Goal: Task Accomplishment & Management: Use online tool/utility

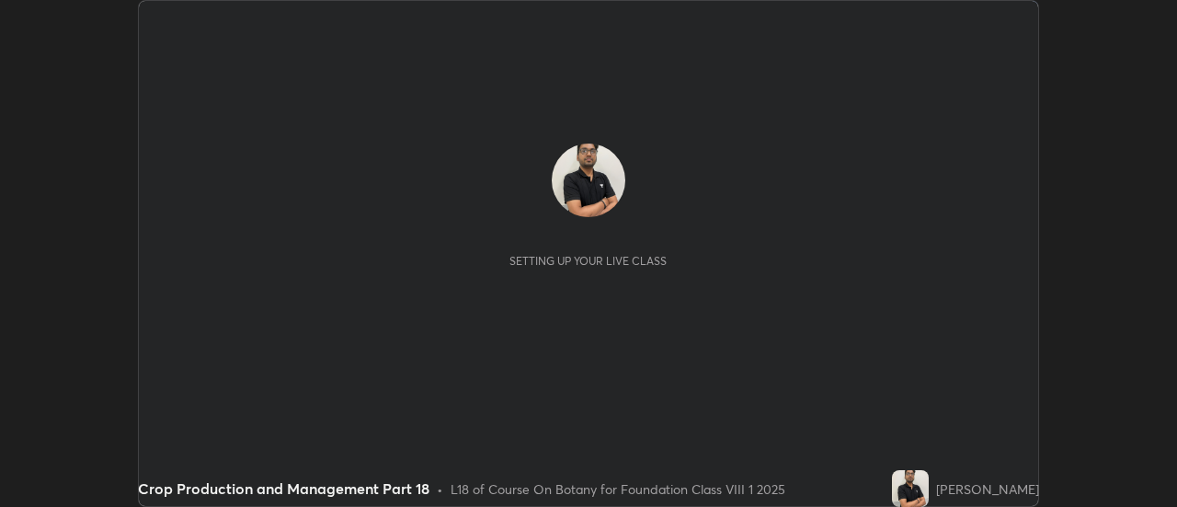
scroll to position [507, 1177]
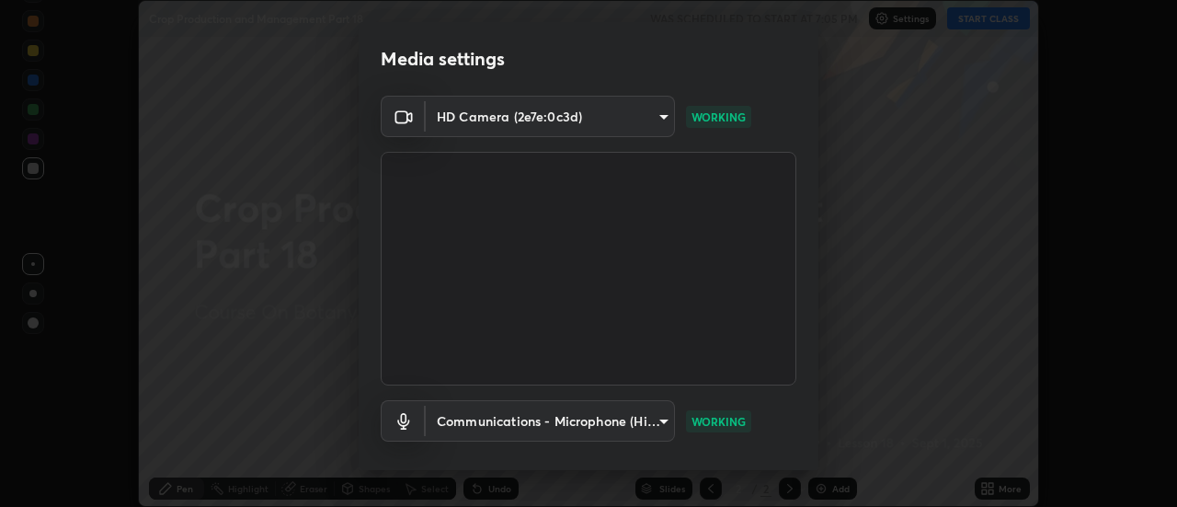
click at [553, 319] on video at bounding box center [589, 269] width 416 height 234
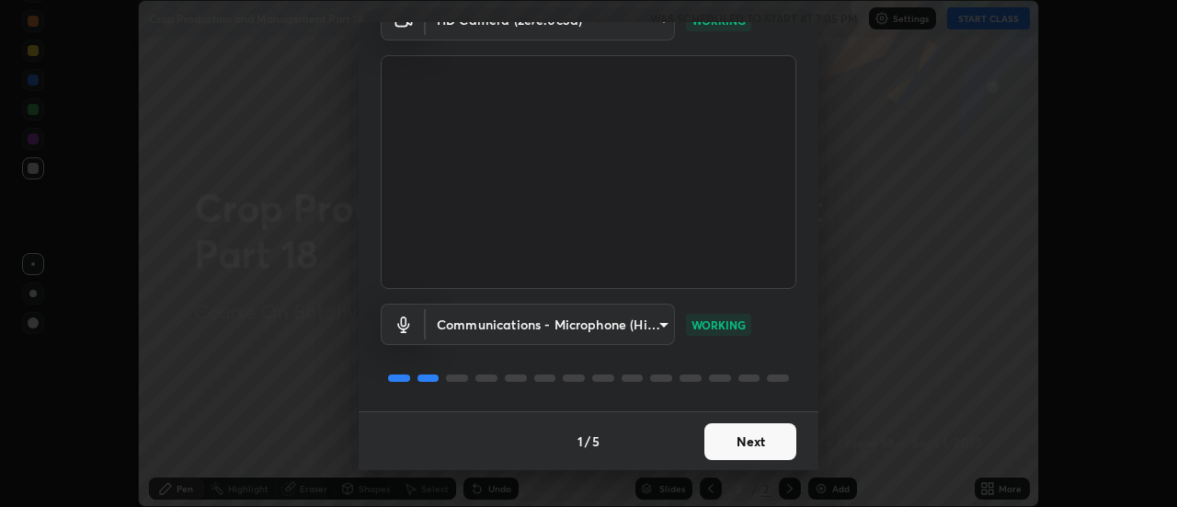
click at [713, 431] on button "Next" at bounding box center [751, 441] width 92 height 37
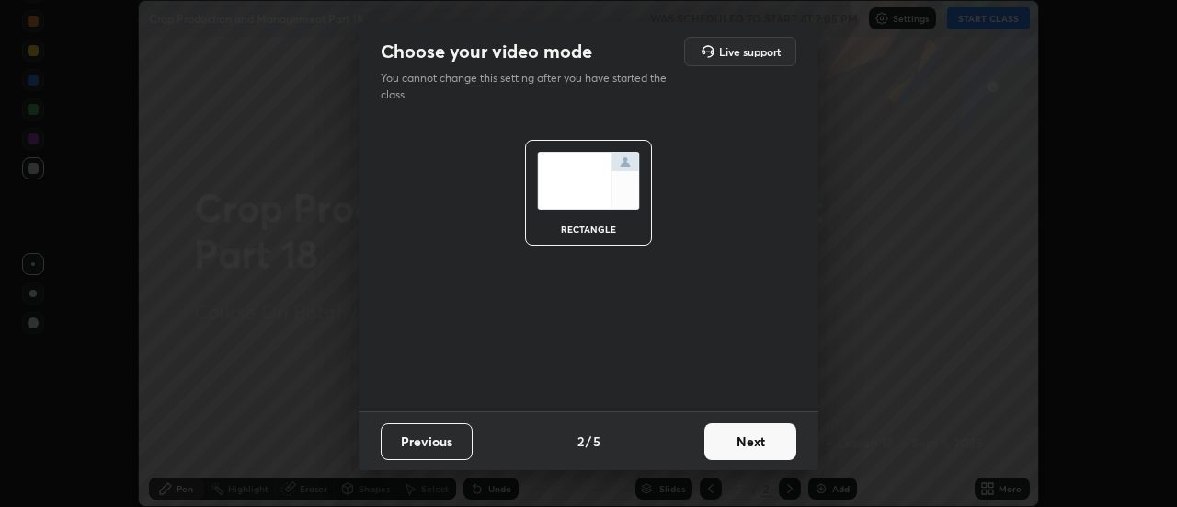
scroll to position [0, 0]
click at [729, 442] on button "Next" at bounding box center [751, 441] width 92 height 37
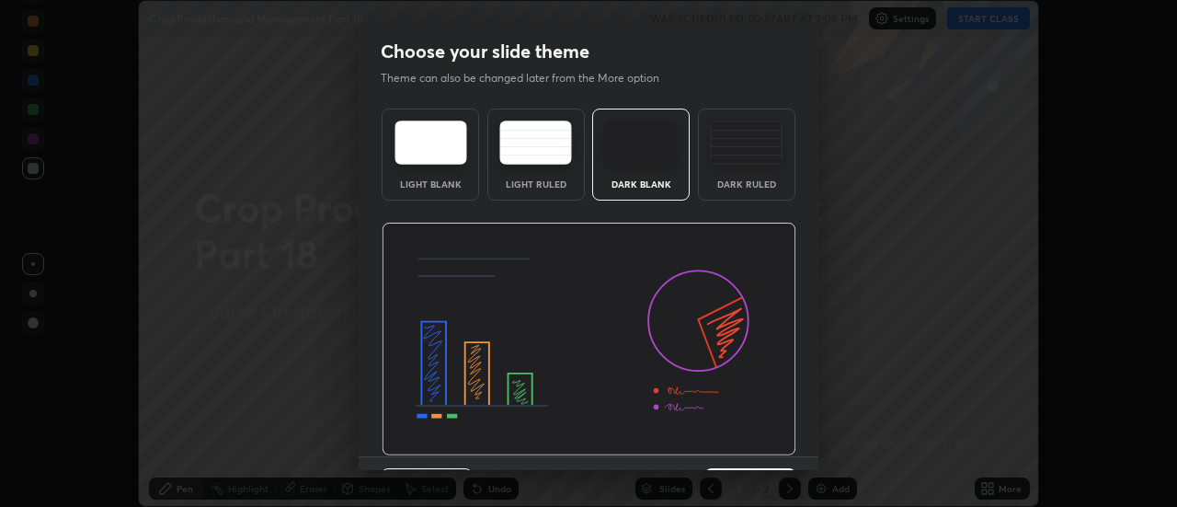
scroll to position [45, 0]
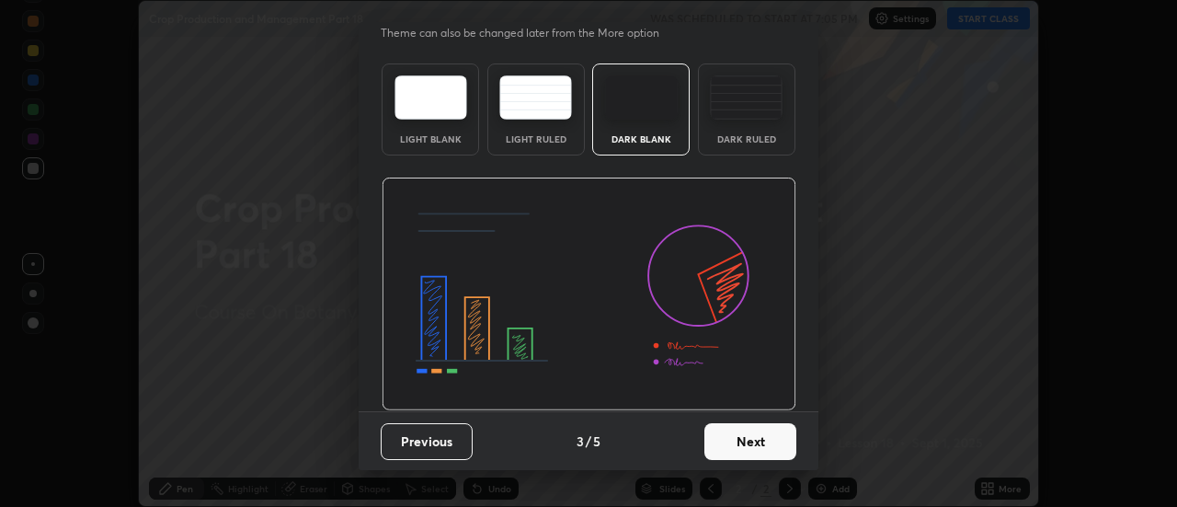
click at [736, 434] on button "Next" at bounding box center [751, 441] width 92 height 37
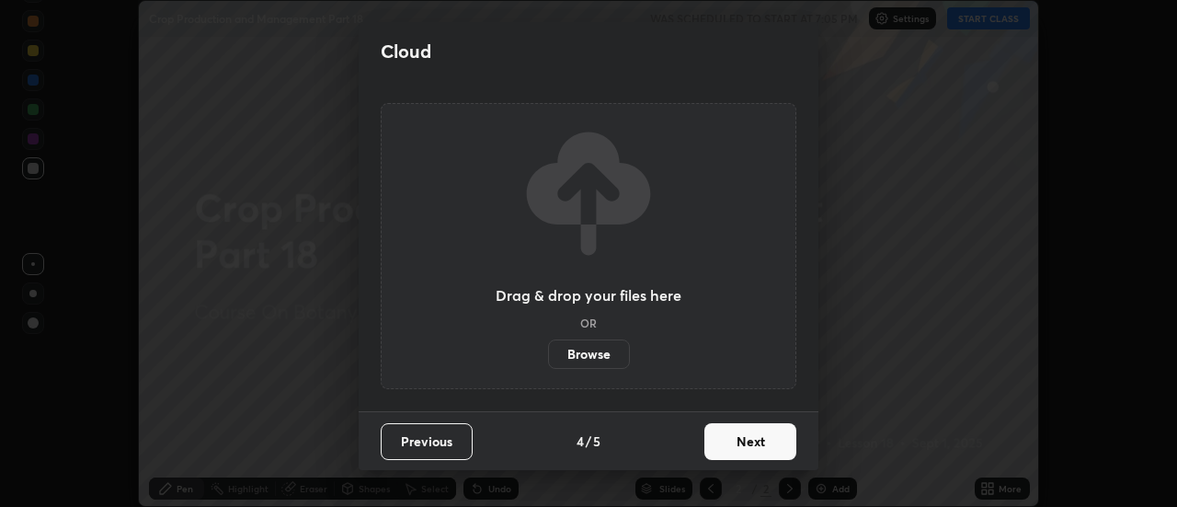
click at [729, 436] on button "Next" at bounding box center [751, 441] width 92 height 37
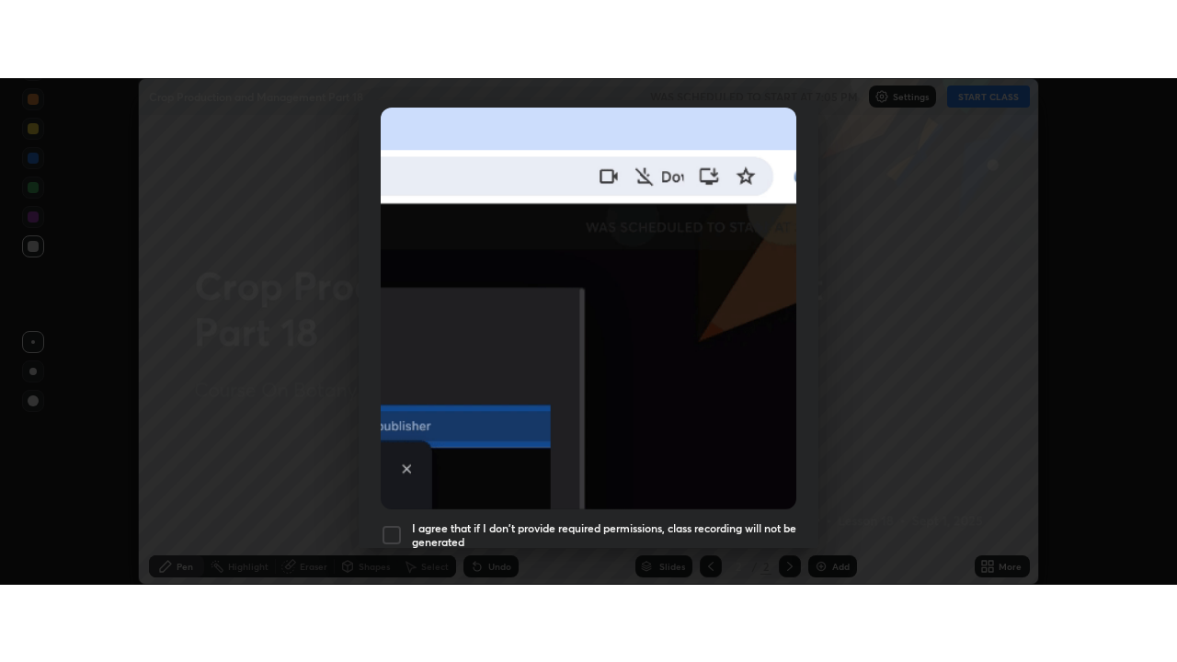
scroll to position [472, 0]
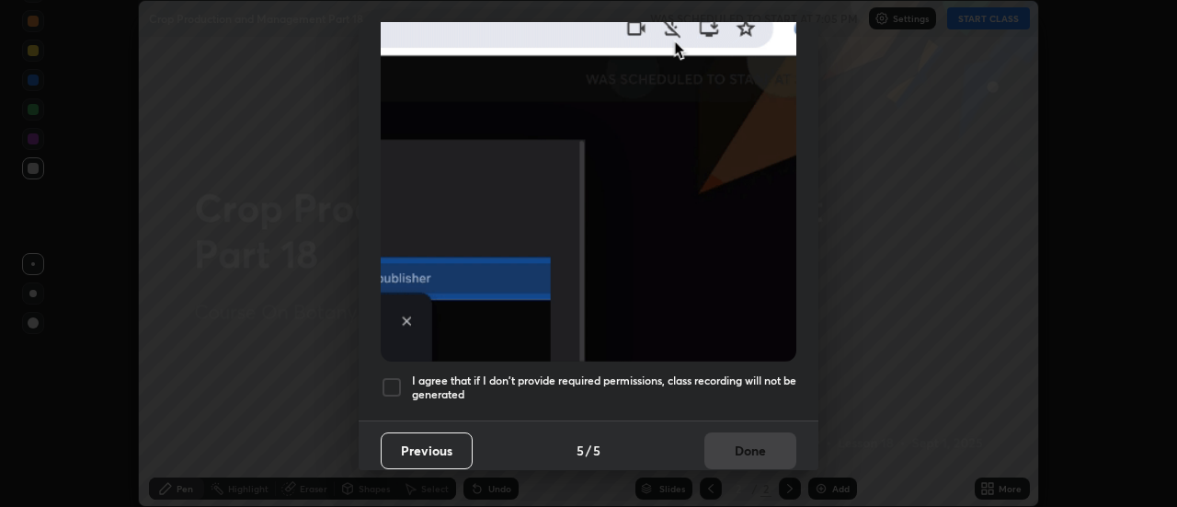
click at [391, 376] on div at bounding box center [392, 387] width 22 height 22
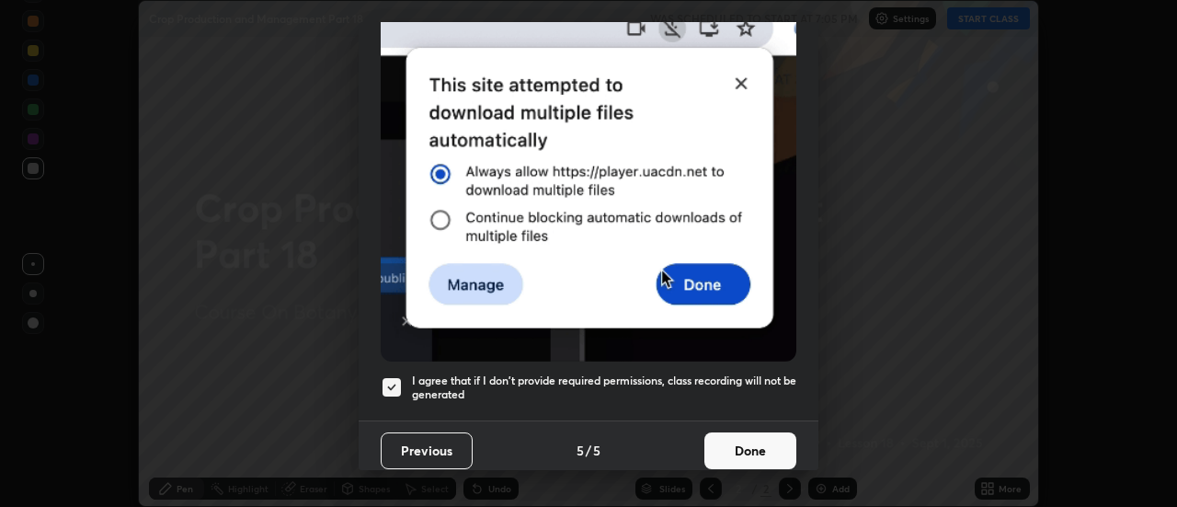
click at [717, 438] on button "Done" at bounding box center [751, 450] width 92 height 37
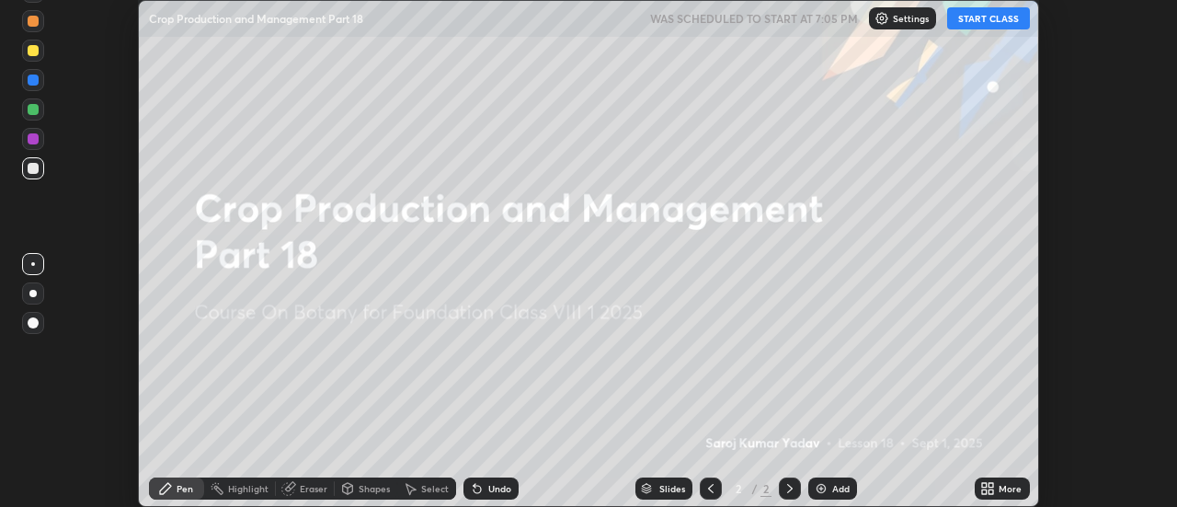
click at [986, 11] on button "START CLASS" at bounding box center [988, 18] width 83 height 22
click at [991, 492] on icon at bounding box center [992, 491] width 5 height 5
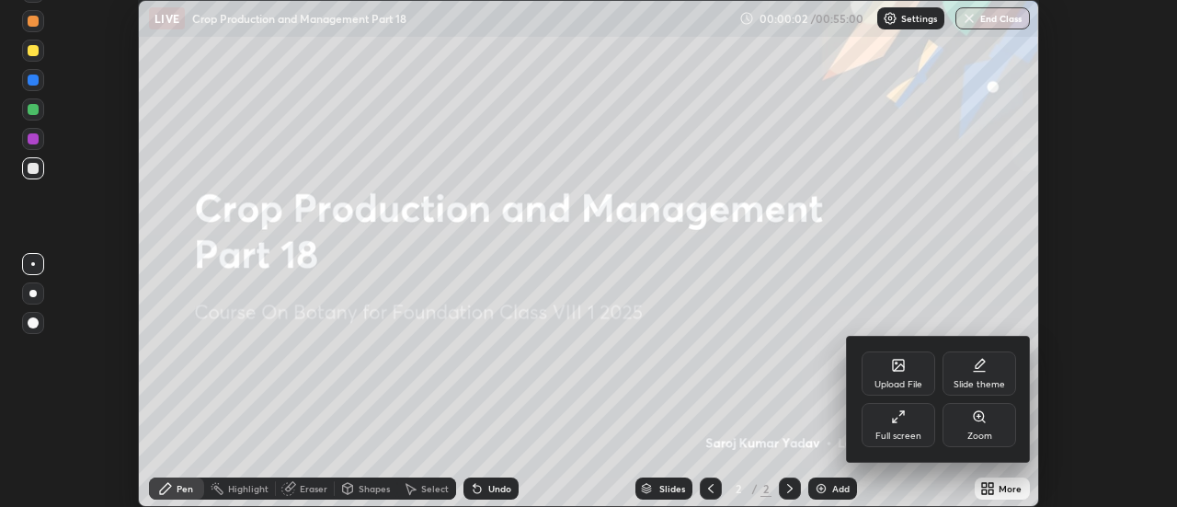
click at [914, 429] on div "Full screen" at bounding box center [899, 425] width 74 height 44
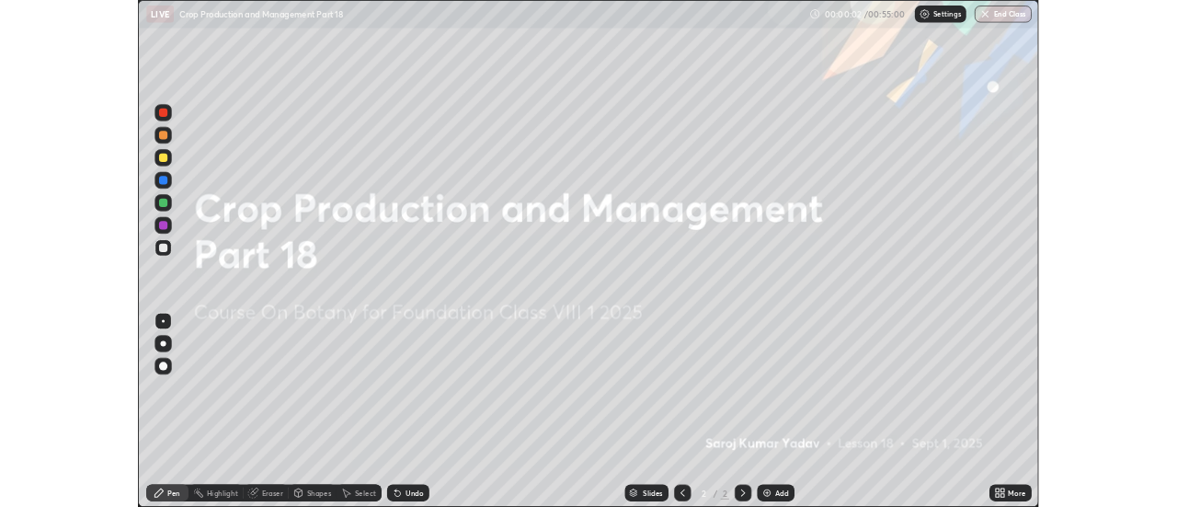
scroll to position [662, 1177]
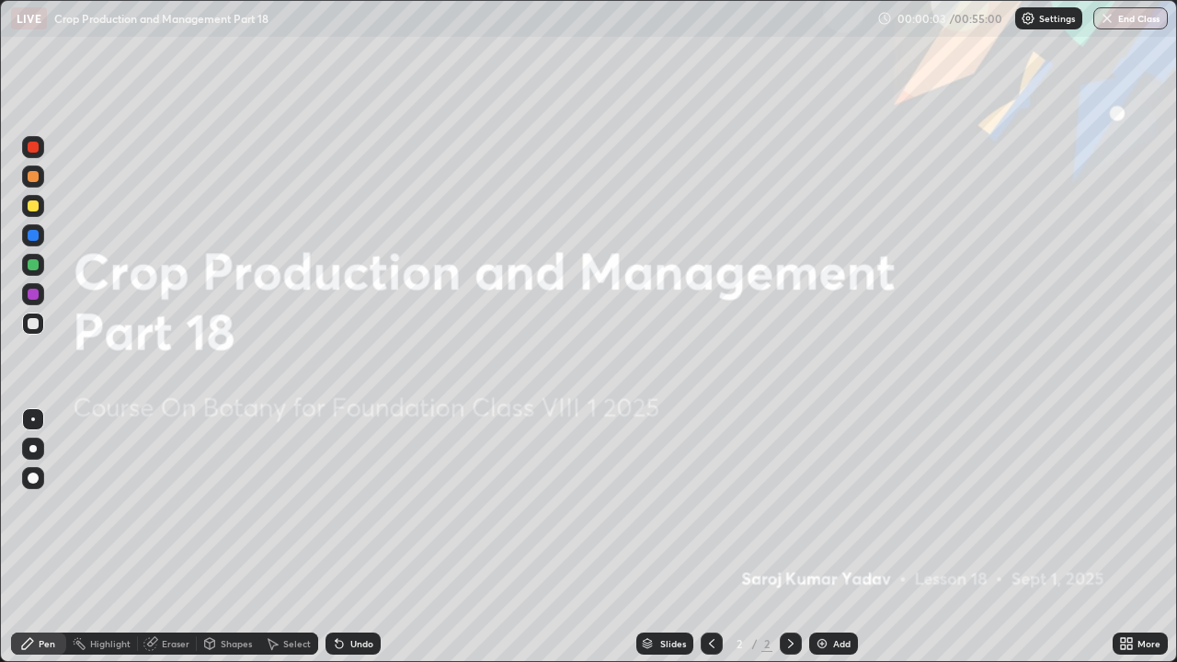
click at [823, 506] on img at bounding box center [822, 644] width 15 height 15
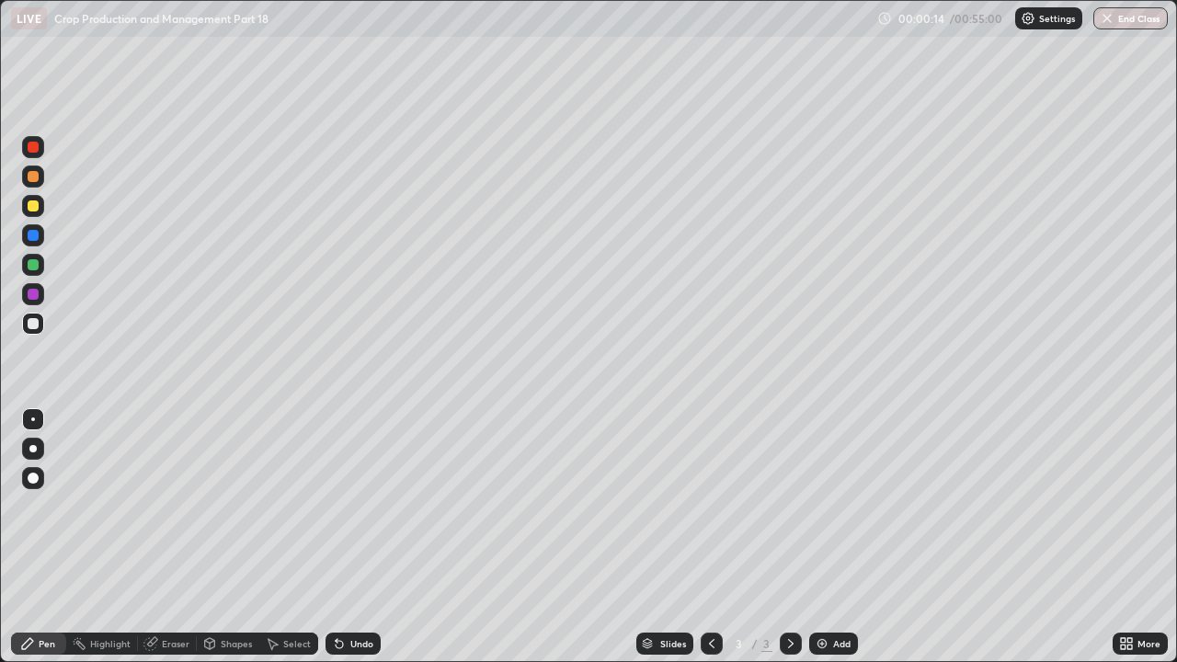
click at [1130, 506] on icon at bounding box center [1126, 644] width 15 height 15
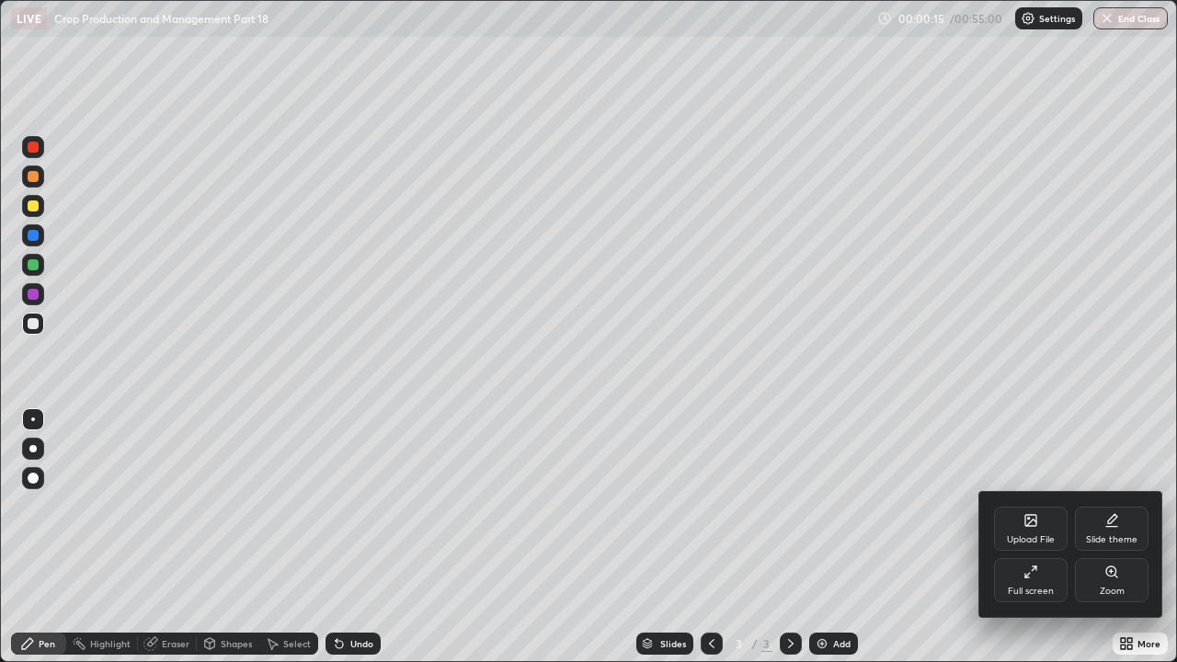
click at [1036, 506] on icon at bounding box center [1031, 520] width 11 height 11
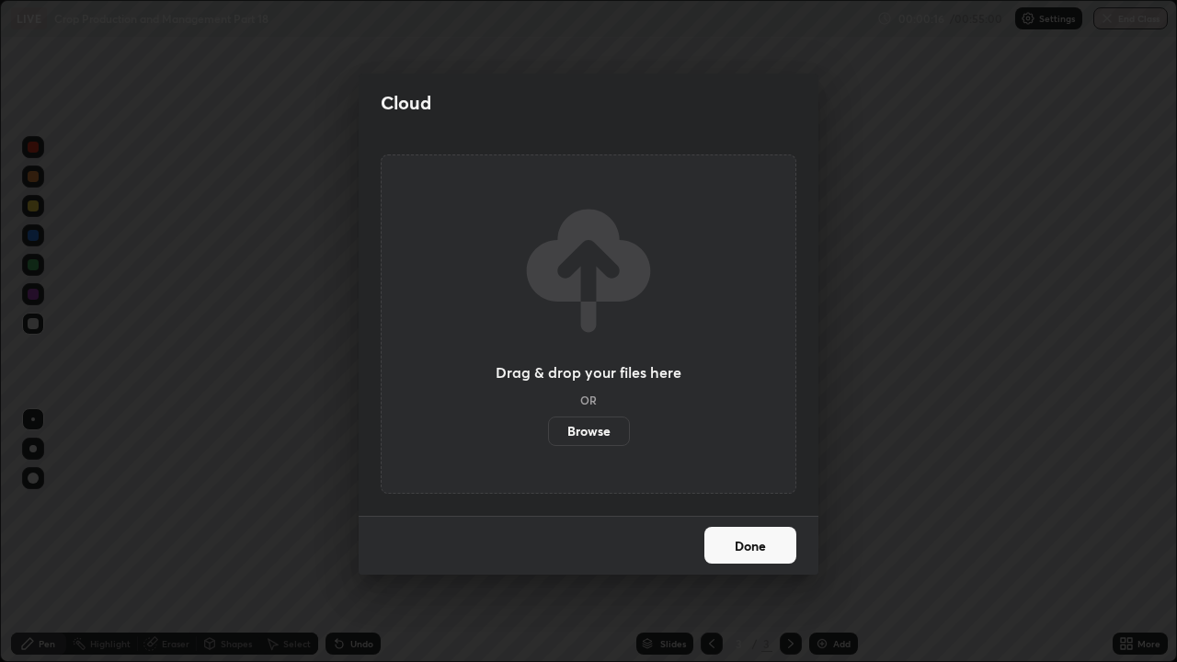
click at [606, 426] on label "Browse" at bounding box center [589, 431] width 82 height 29
click at [548, 426] on input "Browse" at bounding box center [548, 431] width 0 height 29
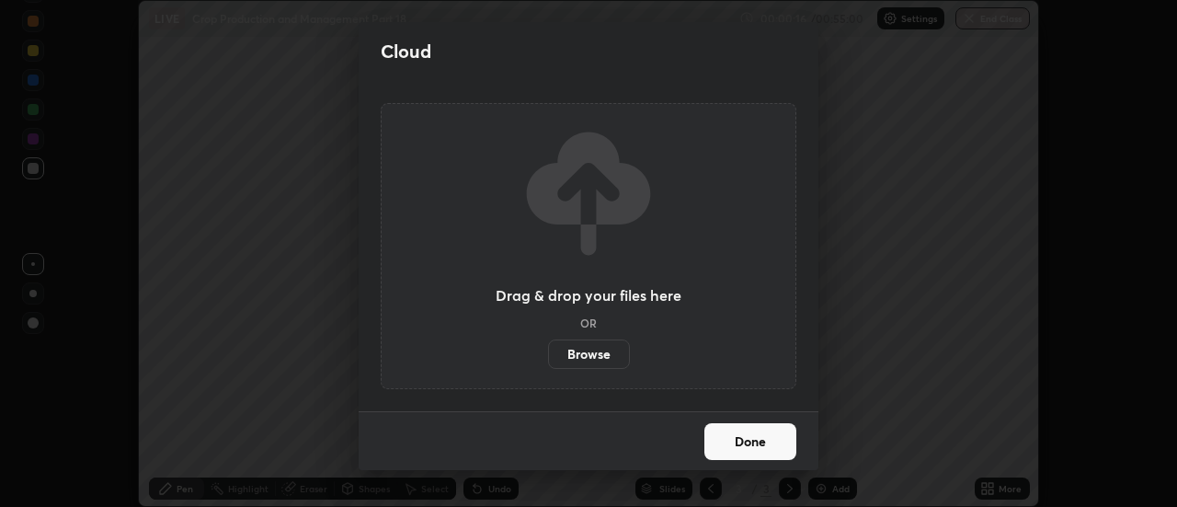
scroll to position [91480, 90810]
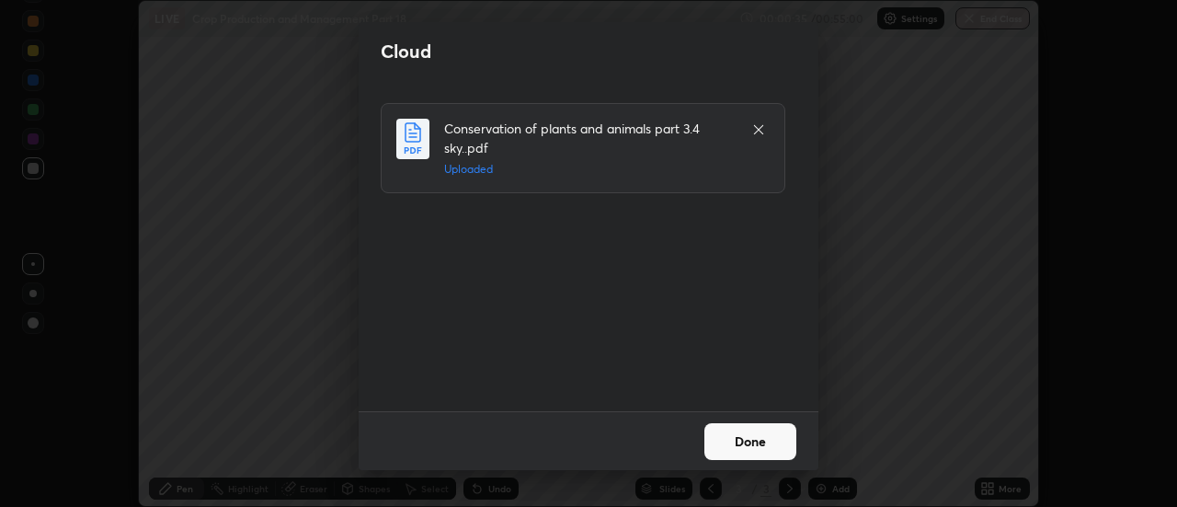
click at [721, 440] on button "Done" at bounding box center [751, 441] width 92 height 37
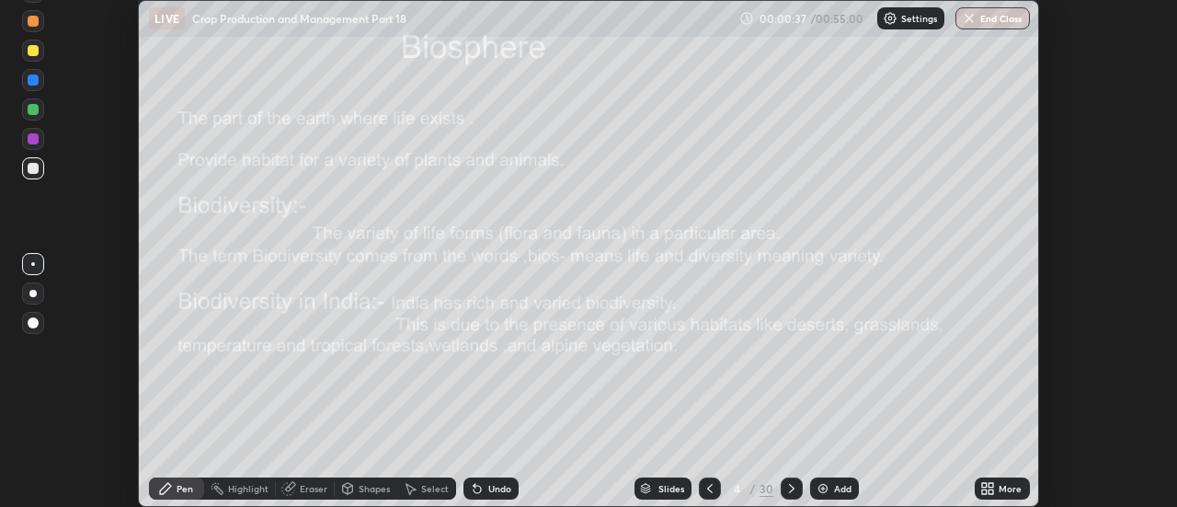
click at [660, 488] on div "Slides" at bounding box center [672, 488] width 26 height 9
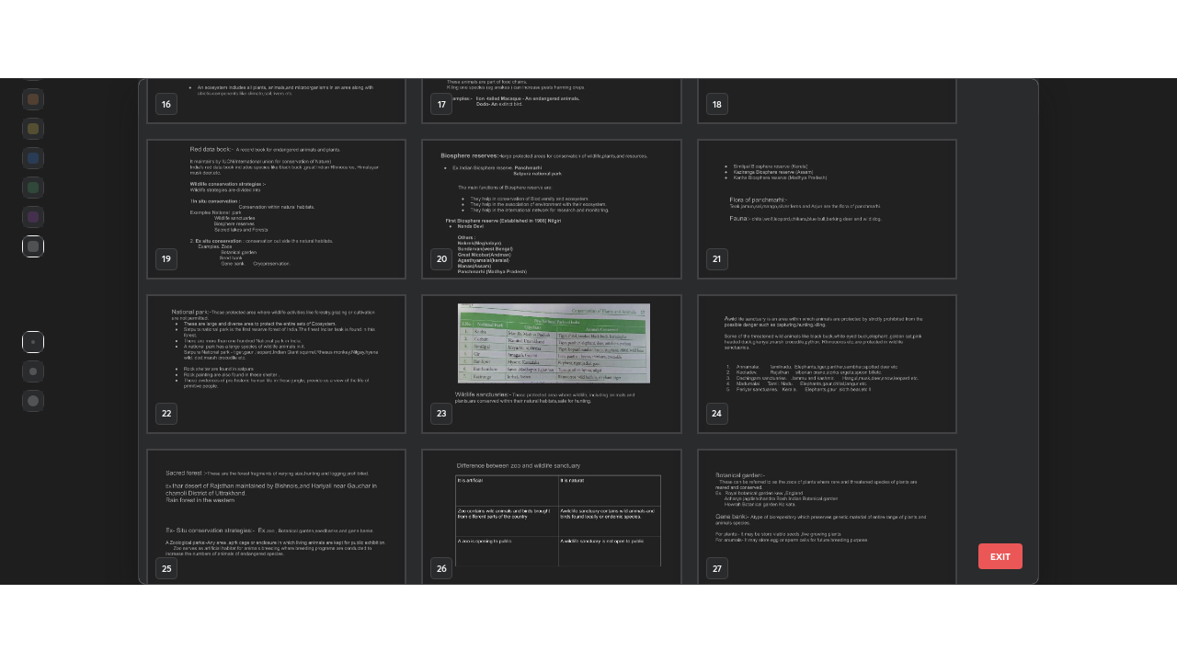
scroll to position [881, 0]
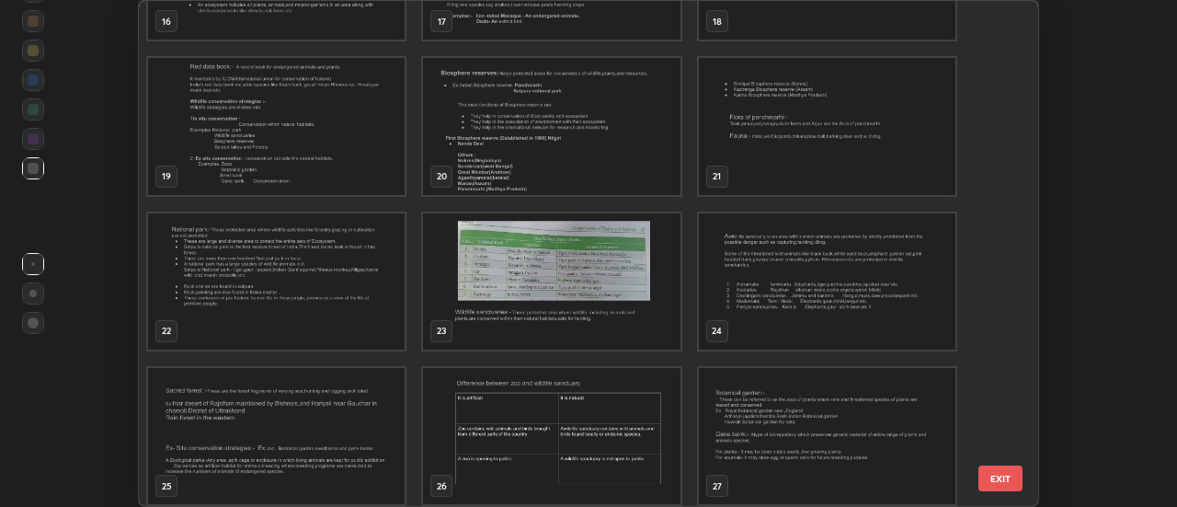
click at [752, 132] on img "grid" at bounding box center [827, 126] width 257 height 136
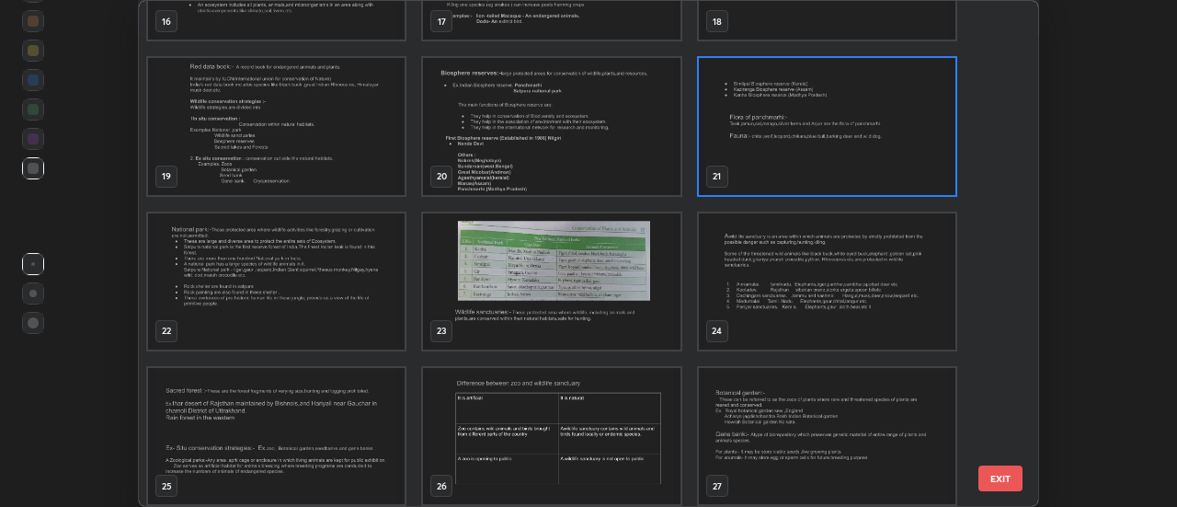
click at [753, 137] on img "grid" at bounding box center [827, 126] width 257 height 136
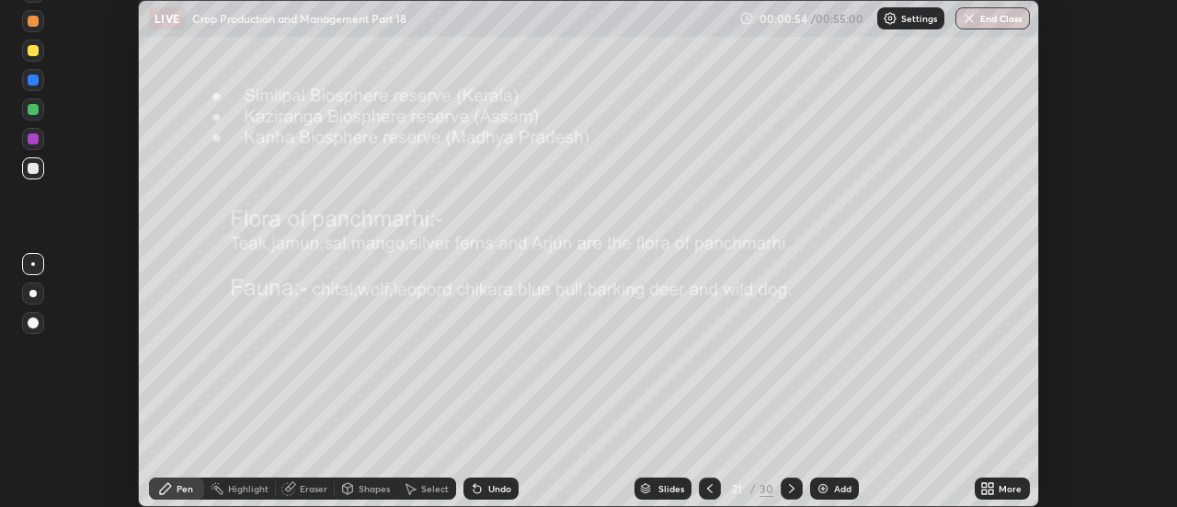
click at [989, 489] on icon at bounding box center [988, 488] width 15 height 15
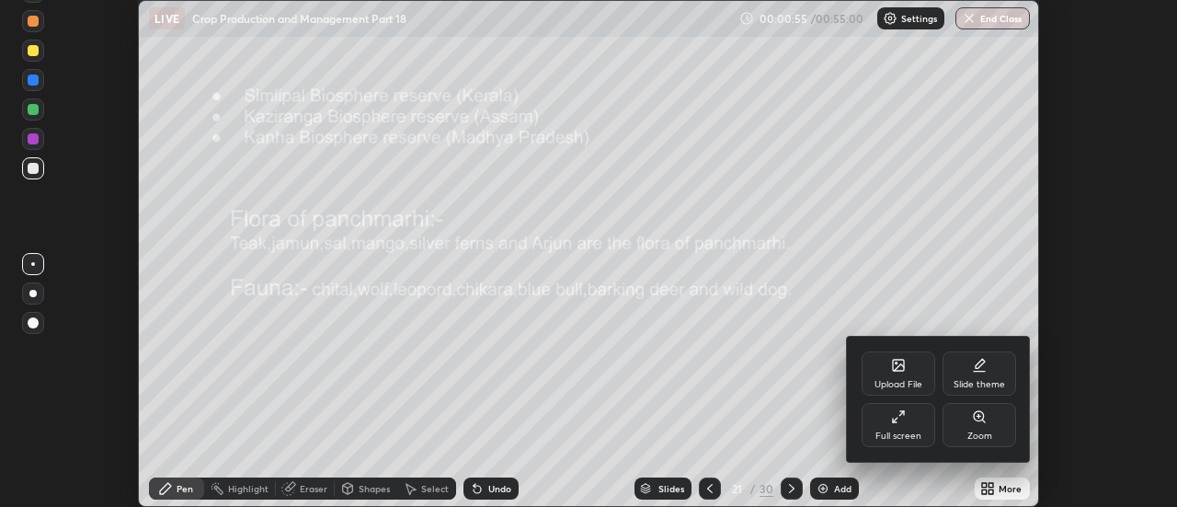
click at [890, 425] on div "Full screen" at bounding box center [899, 425] width 74 height 44
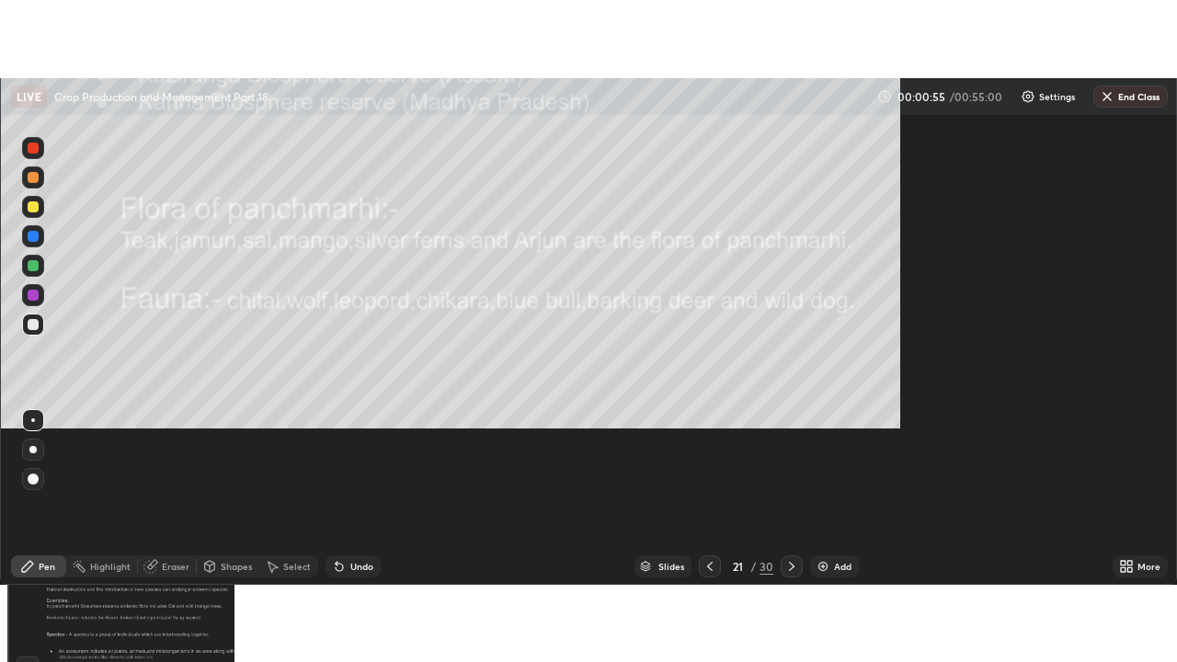
scroll to position [662, 1177]
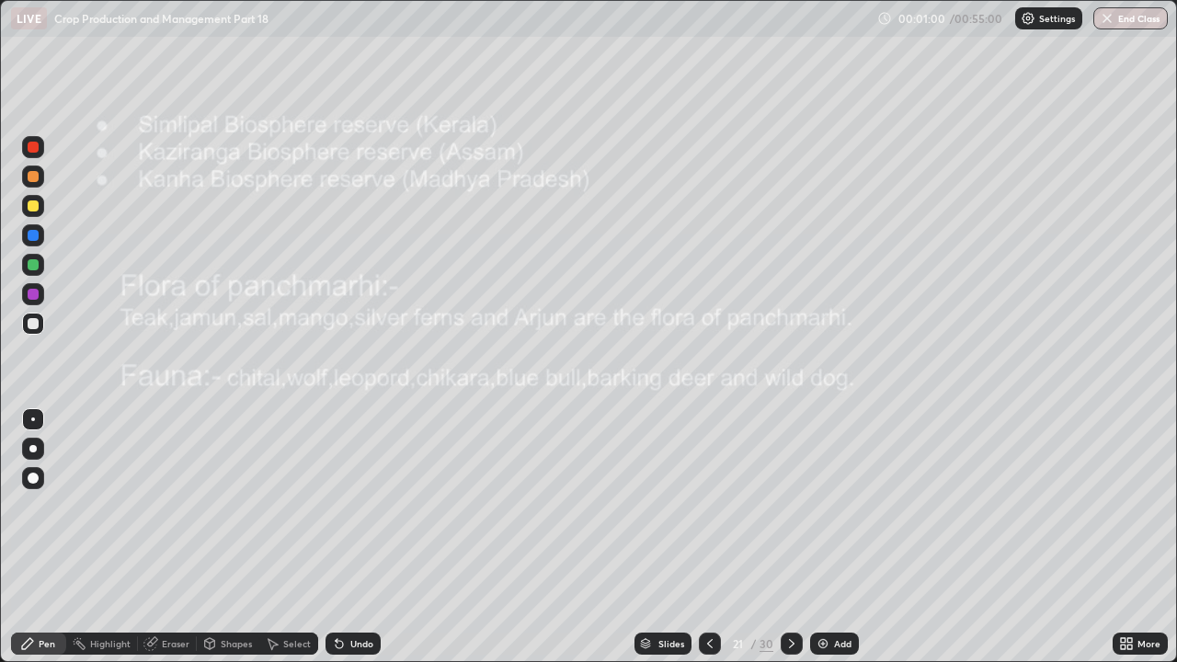
click at [708, 506] on icon at bounding box center [710, 644] width 15 height 15
click at [699, 506] on div at bounding box center [710, 644] width 22 height 22
click at [709, 506] on icon at bounding box center [710, 643] width 6 height 9
click at [787, 506] on icon at bounding box center [792, 644] width 15 height 15
click at [707, 506] on icon at bounding box center [710, 643] width 6 height 9
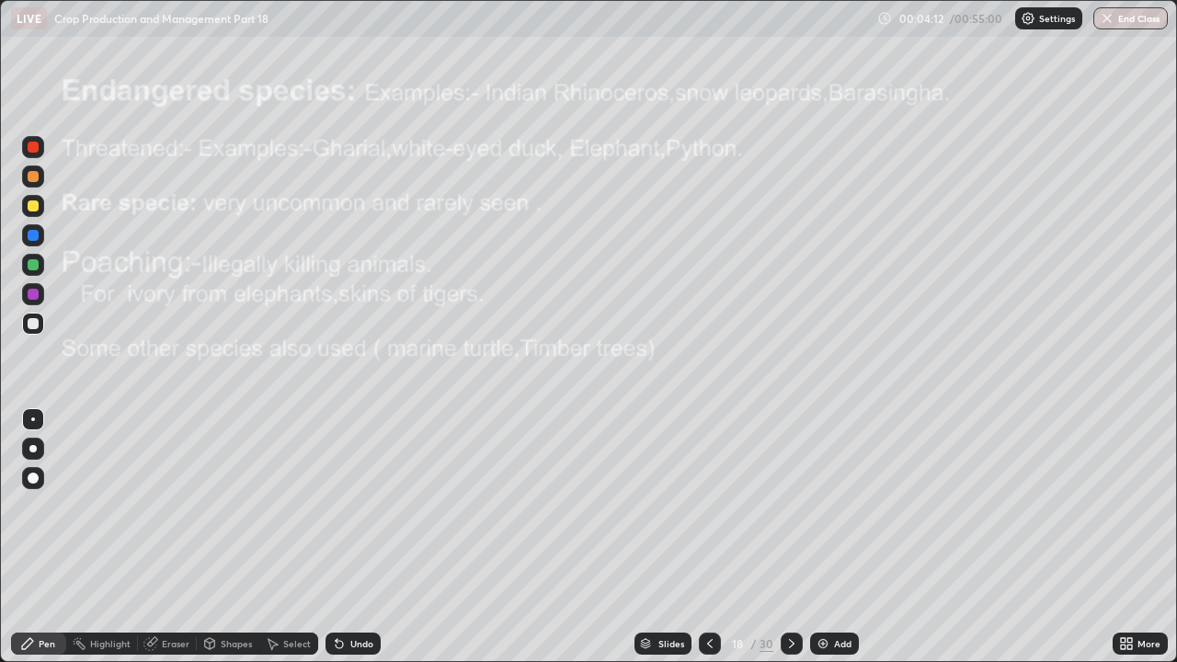
click at [28, 143] on div at bounding box center [33, 147] width 11 height 11
click at [788, 506] on icon at bounding box center [792, 644] width 15 height 15
click at [40, 290] on div at bounding box center [33, 294] width 22 height 22
click at [35, 322] on div at bounding box center [33, 323] width 11 height 11
click at [32, 148] on div at bounding box center [33, 147] width 11 height 11
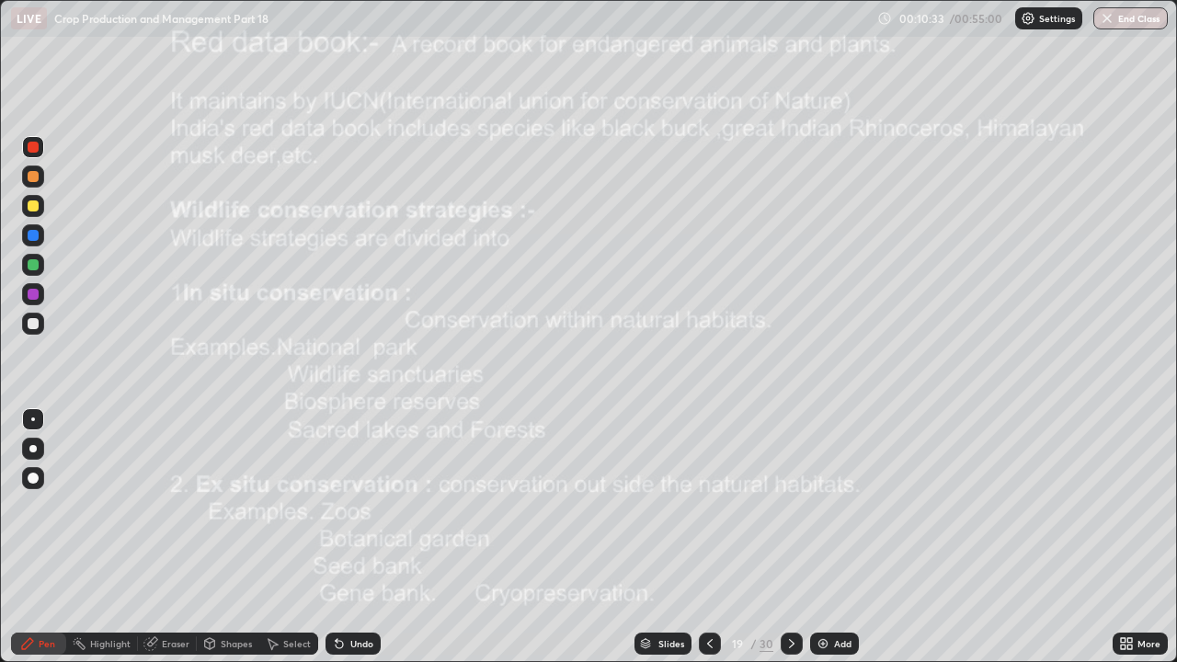
click at [34, 446] on div at bounding box center [32, 448] width 7 height 7
click at [787, 506] on icon at bounding box center [792, 644] width 15 height 15
click at [790, 506] on icon at bounding box center [792, 644] width 15 height 15
click at [787, 506] on icon at bounding box center [792, 644] width 15 height 15
click at [790, 506] on icon at bounding box center [792, 644] width 15 height 15
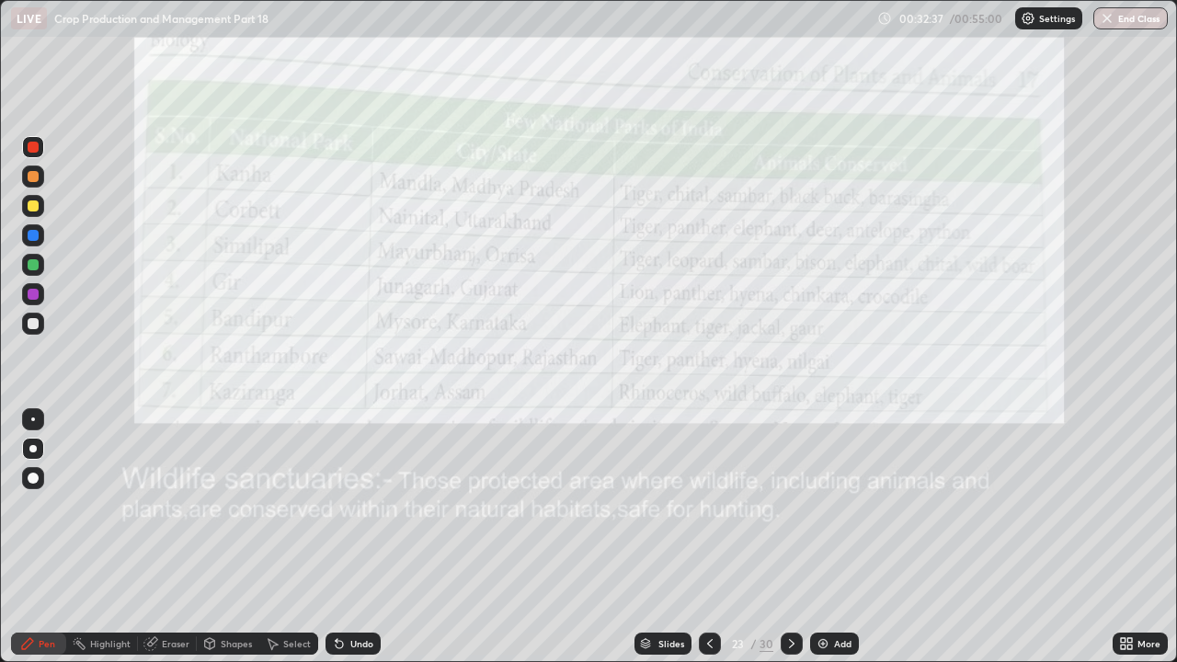
click at [790, 506] on icon at bounding box center [792, 644] width 15 height 15
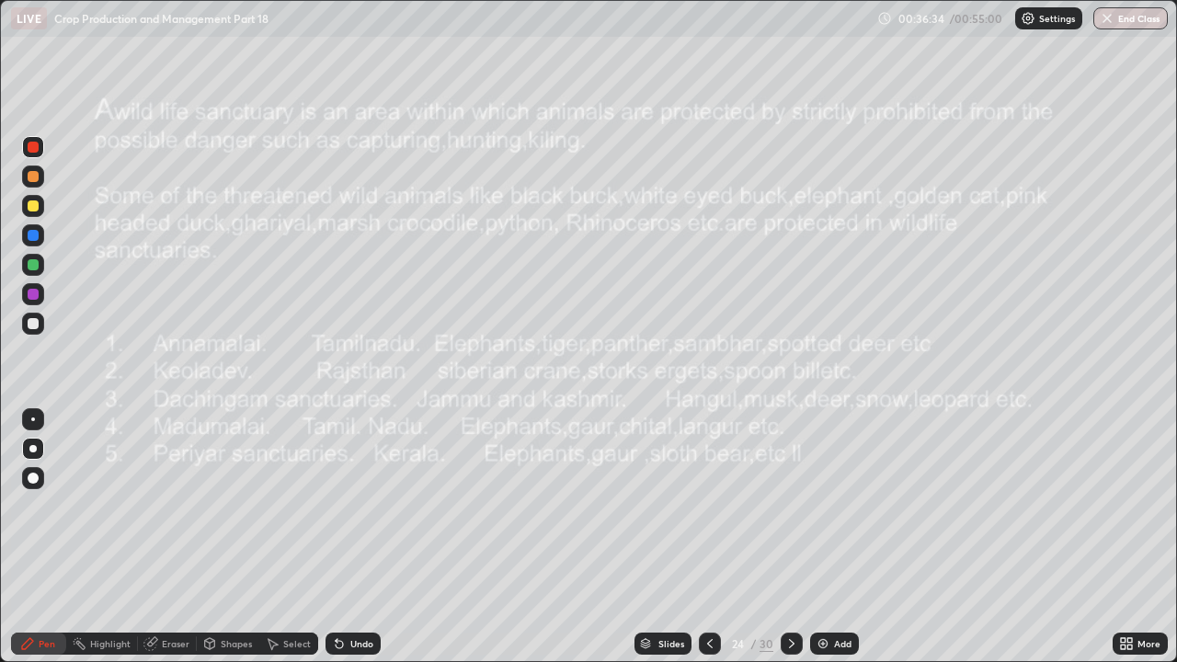
click at [790, 506] on icon at bounding box center [792, 644] width 15 height 15
click at [35, 292] on div at bounding box center [33, 294] width 11 height 11
click at [789, 506] on icon at bounding box center [792, 643] width 6 height 9
click at [790, 506] on icon at bounding box center [792, 644] width 15 height 15
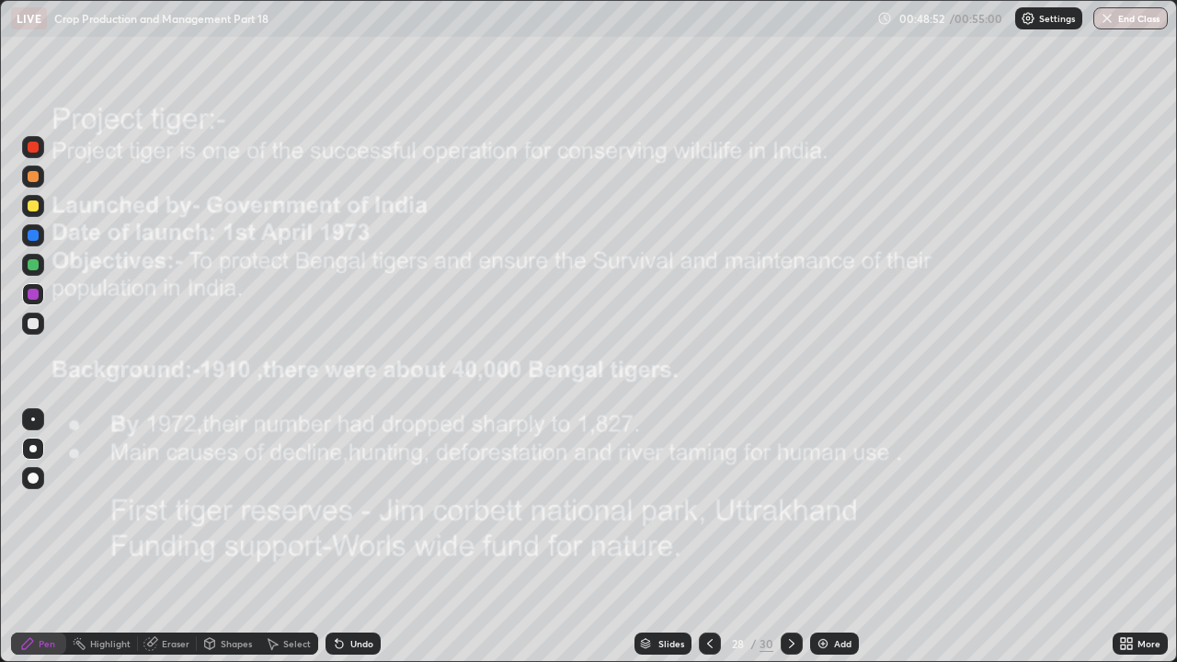
click at [790, 506] on icon at bounding box center [792, 644] width 15 height 15
click at [1117, 29] on button "End Class" at bounding box center [1132, 18] width 73 height 22
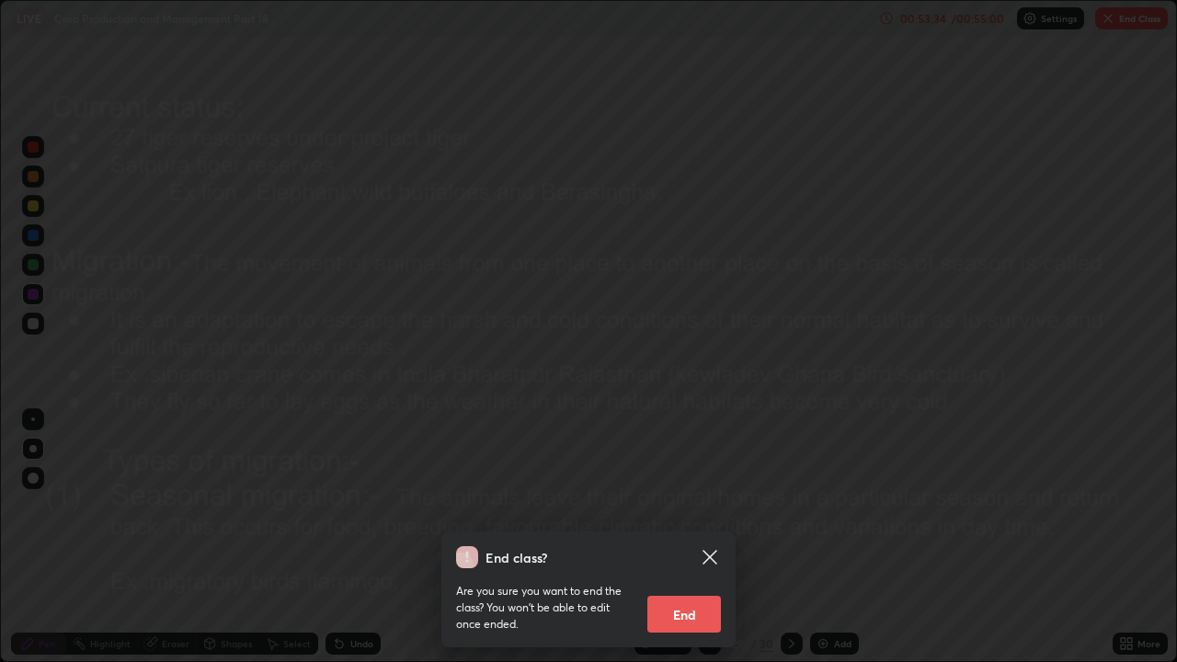
click at [683, 506] on button "End" at bounding box center [685, 614] width 74 height 37
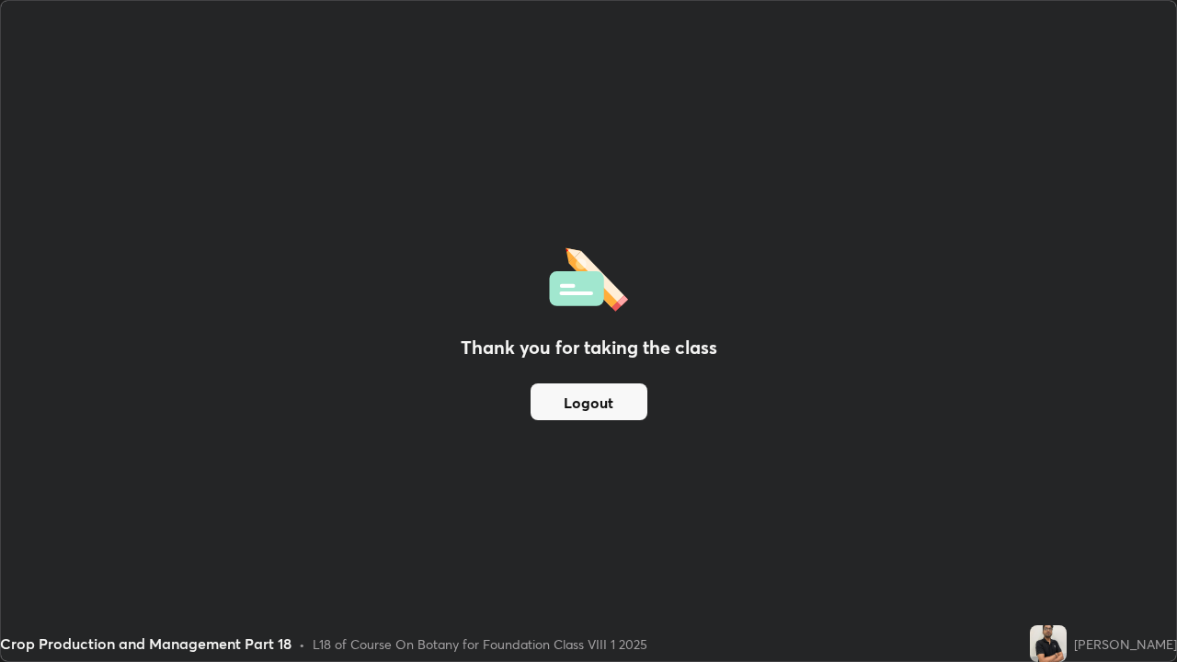
click at [888, 301] on div "Thank you for taking the class Logout" at bounding box center [589, 331] width 1176 height 660
